Goal: Check status: Check status

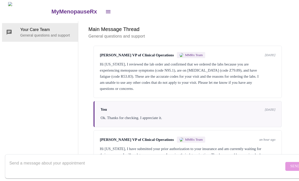
click at [105, 9] on icon "open drawer" at bounding box center [108, 12] width 6 height 6
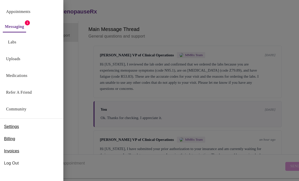
click at [175, 126] on div at bounding box center [149, 90] width 299 height 181
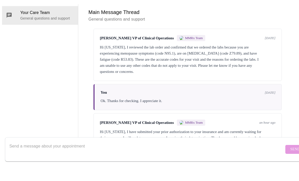
scroll to position [3, 0]
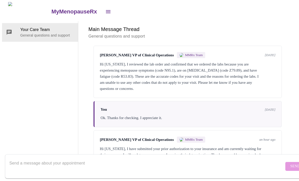
click at [225, 155] on div "Hi [US_STATE], I have submitted your prior authorization to your insurance and …" at bounding box center [188, 152] width 176 height 12
click at [167, 147] on div "[PERSON_NAME] VP of Clinical Operations MMRx Team an hour ago Hi [US_STATE], I …" at bounding box center [188, 147] width 188 height 34
click at [49, 33] on p "General questions and support" at bounding box center [47, 35] width 54 height 5
click at [145, 78] on div "Hi [US_STATE], I reviewed the lab order and confirmed that we ordered the labs …" at bounding box center [188, 76] width 176 height 30
click at [122, 158] on div "Hi [US_STATE], I have submitted your prior authorization to your insurance and …" at bounding box center [188, 152] width 176 height 12
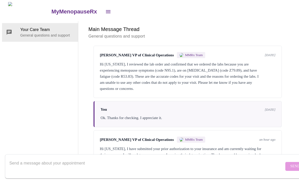
click at [105, 9] on icon "open drawer" at bounding box center [108, 12] width 6 height 6
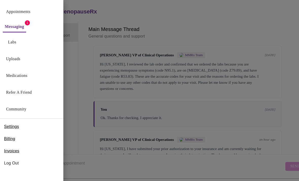
click at [23, 29] on link "Messaging" at bounding box center [14, 26] width 19 height 7
click at [25, 11] on link "Appointments" at bounding box center [18, 11] width 24 height 7
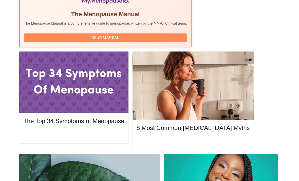
scroll to position [221, 0]
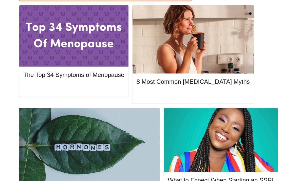
scroll to position [267, 0]
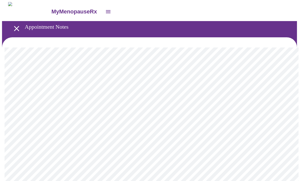
click at [14, 25] on icon "open drawer" at bounding box center [16, 28] width 9 height 9
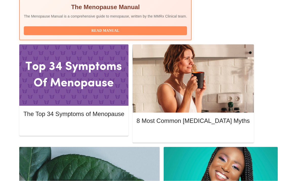
scroll to position [221, 0]
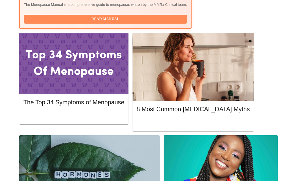
scroll to position [267, 0]
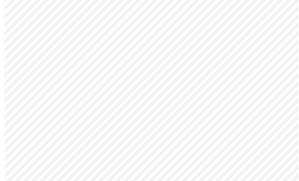
scroll to position [2259, 0]
